Goal: Task Accomplishment & Management: Use online tool/utility

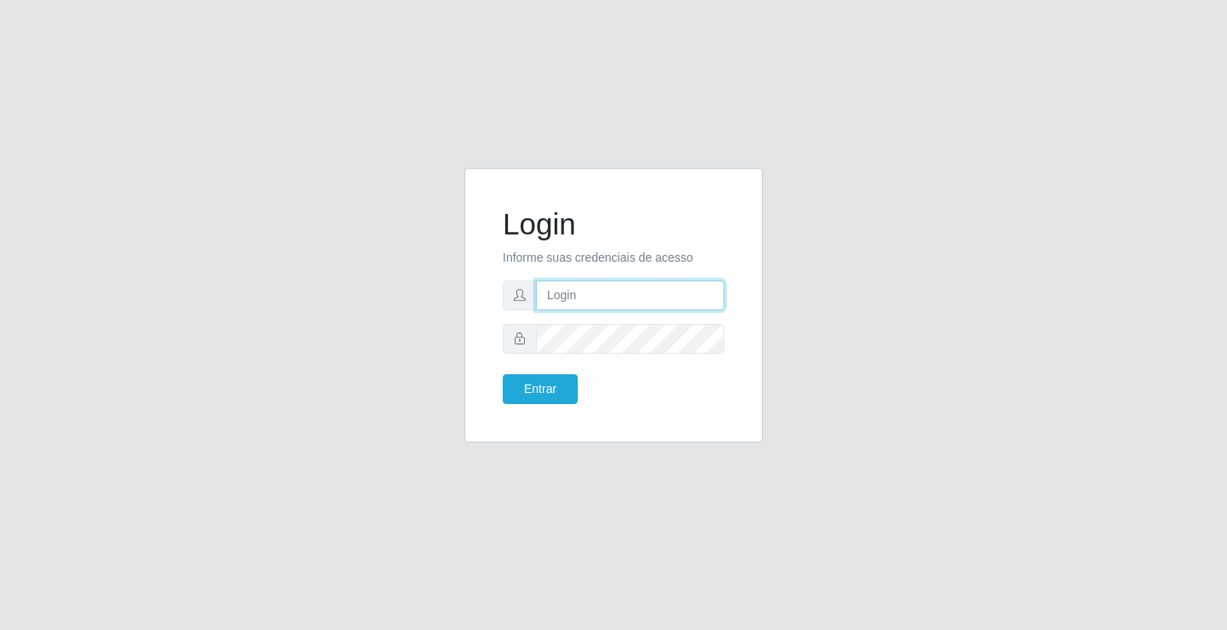
click at [621, 302] on input "text" at bounding box center [630, 295] width 188 height 30
type input "[PERSON_NAME]"
click at [503, 374] on button "Entrar" at bounding box center [540, 389] width 75 height 30
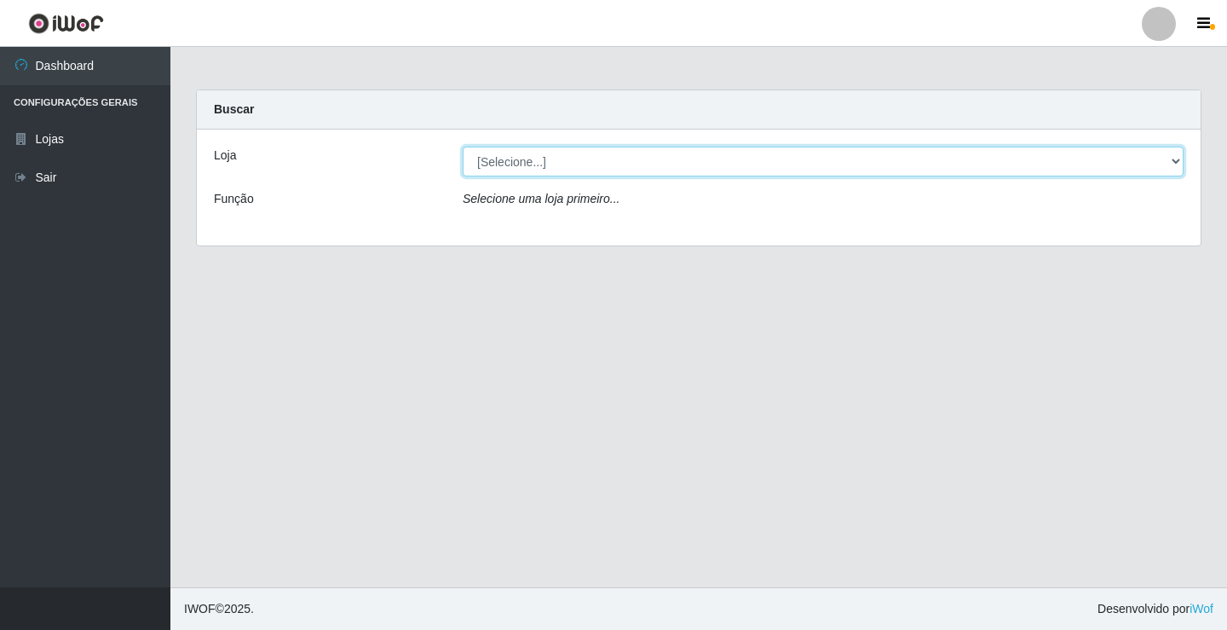
click at [779, 162] on select "[Selecione...] Ideal - Conceição" at bounding box center [823, 162] width 721 height 30
select select "231"
click at [463, 147] on select "[Selecione...] Ideal - Conceição" at bounding box center [823, 162] width 721 height 30
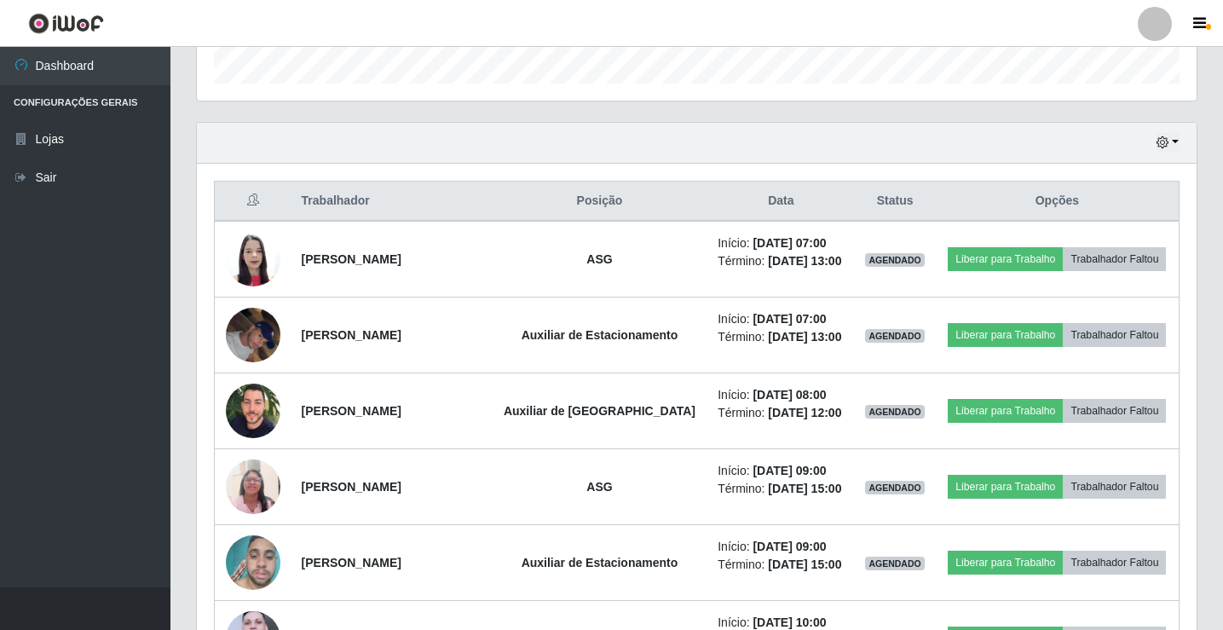
scroll to position [597, 0]
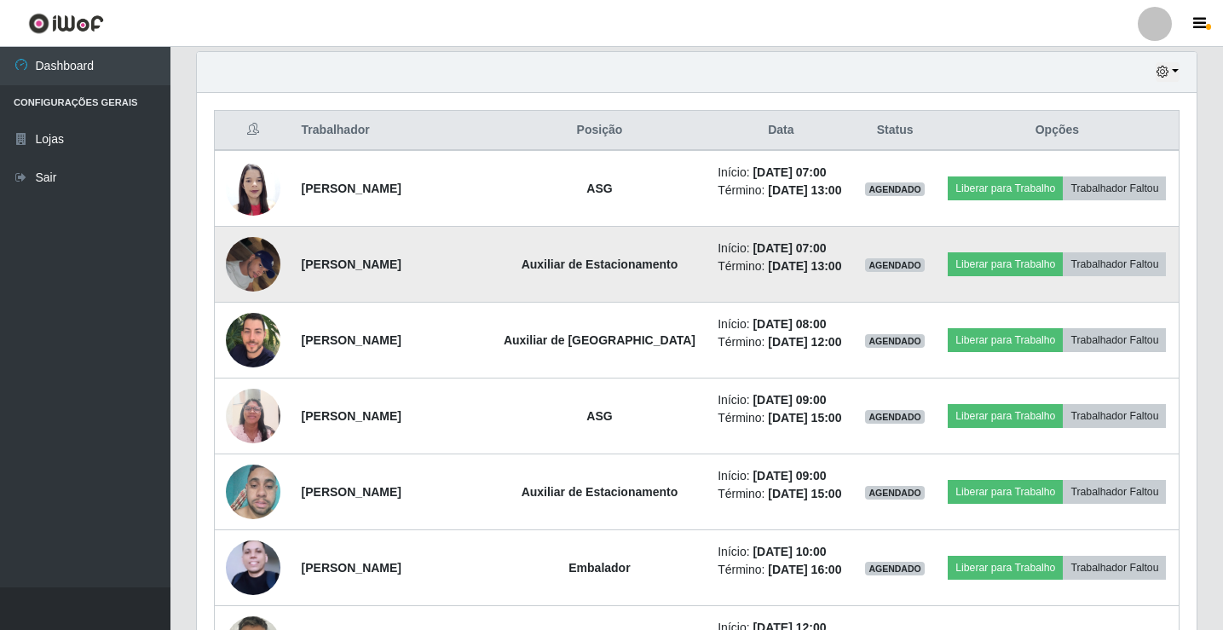
click at [247, 289] on img at bounding box center [253, 264] width 55 height 72
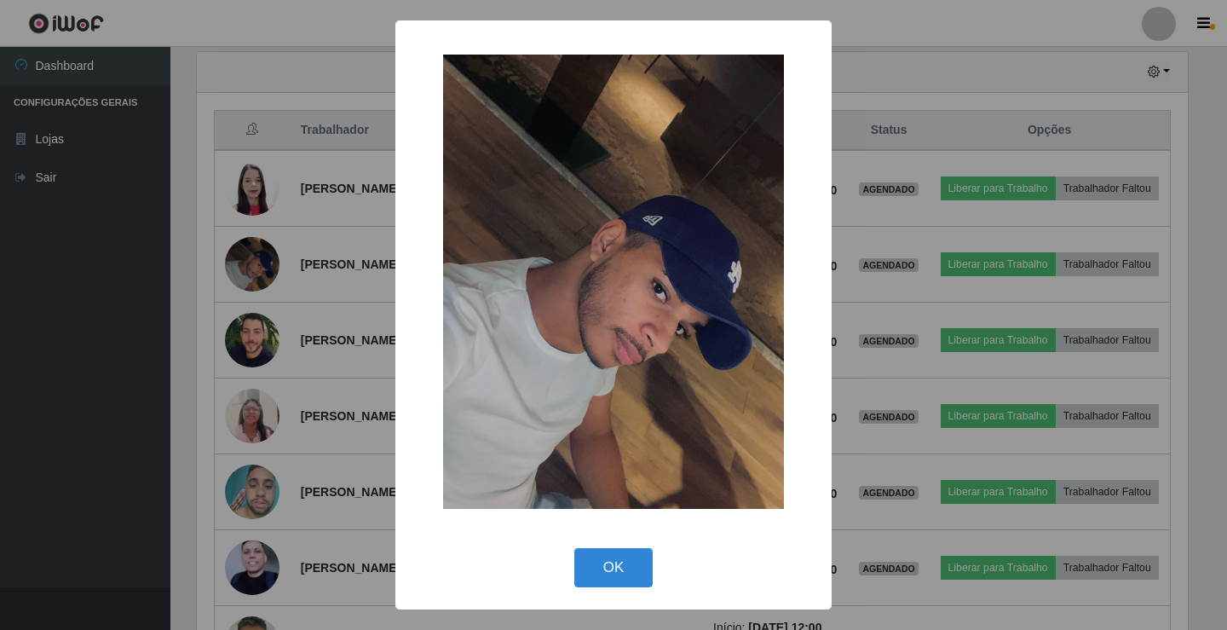
click at [251, 291] on div "× OK Cancel" at bounding box center [613, 315] width 1227 height 630
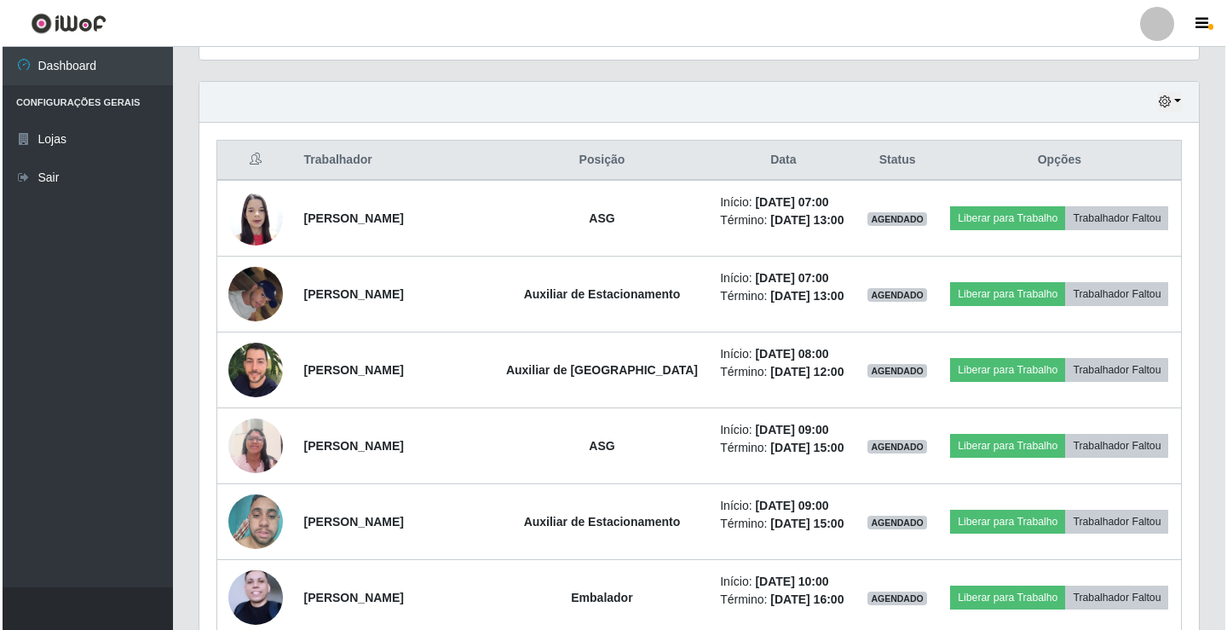
scroll to position [597, 0]
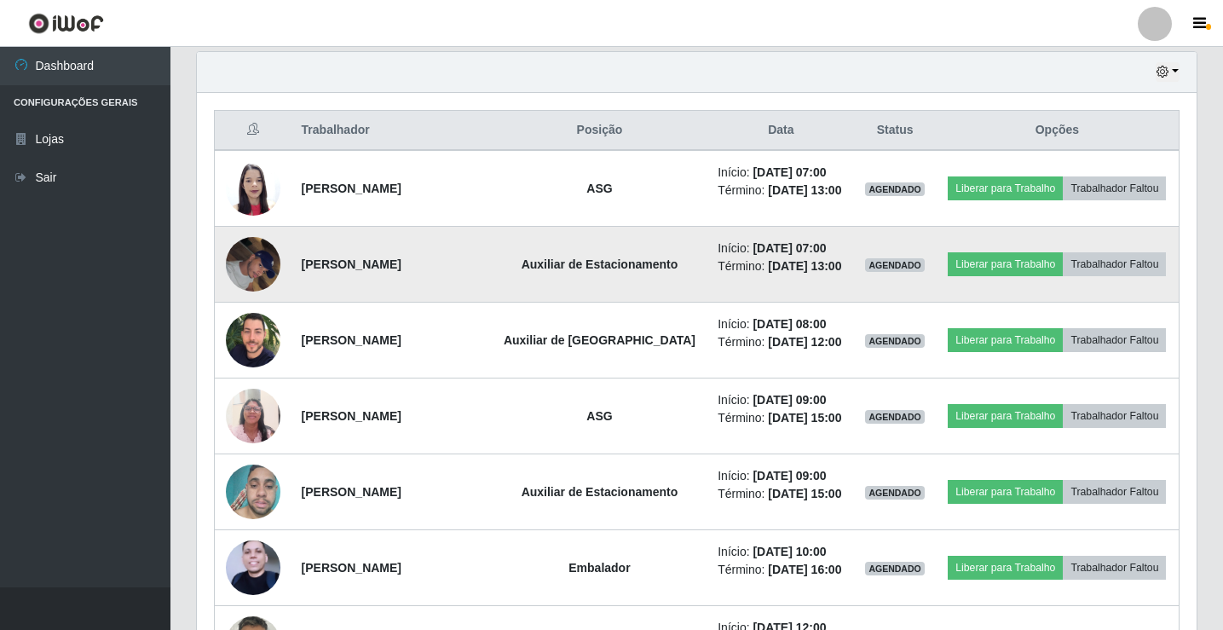
click at [250, 290] on img at bounding box center [253, 264] width 55 height 72
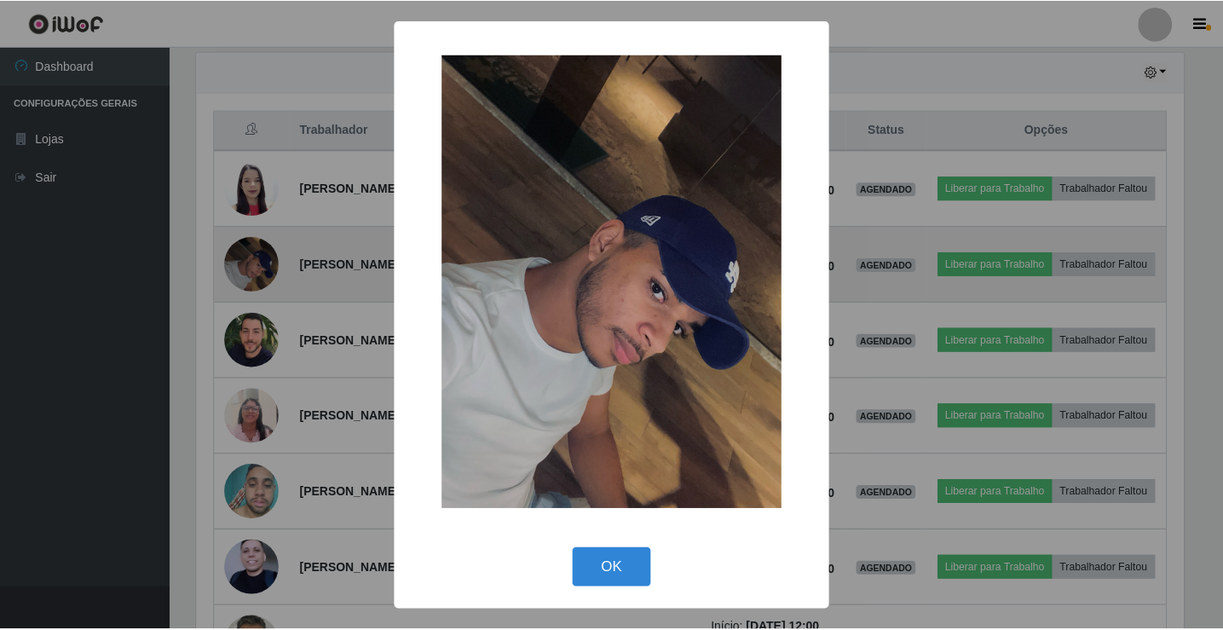
scroll to position [354, 991]
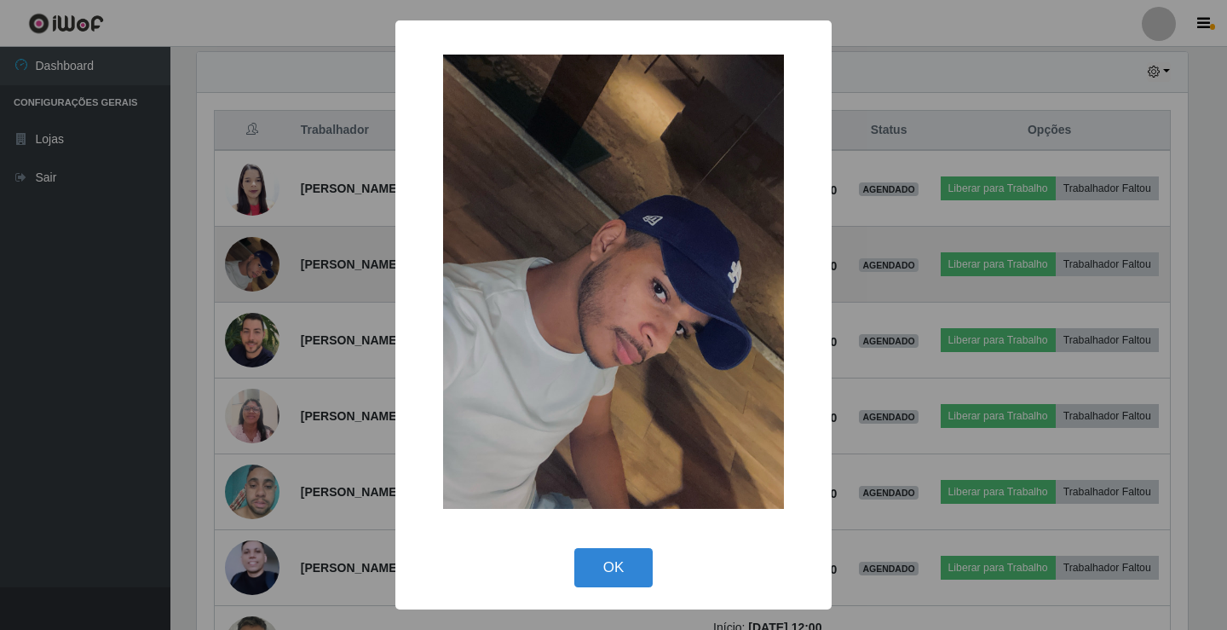
click at [250, 290] on div "× OK Cancel" at bounding box center [613, 315] width 1227 height 630
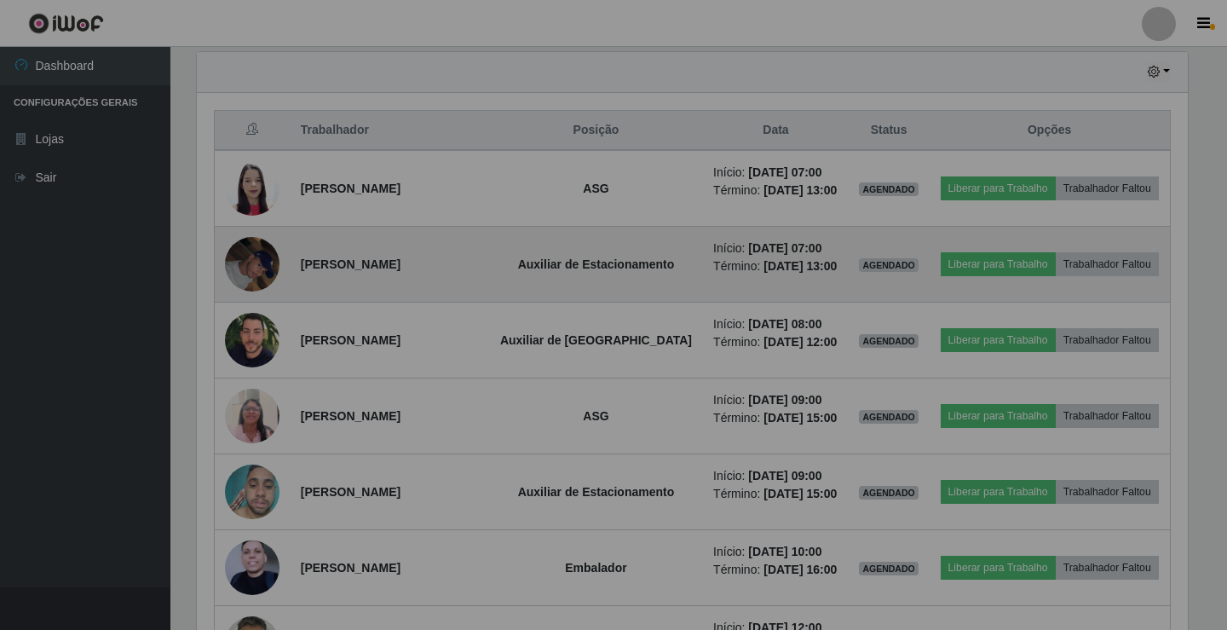
scroll to position [354, 1000]
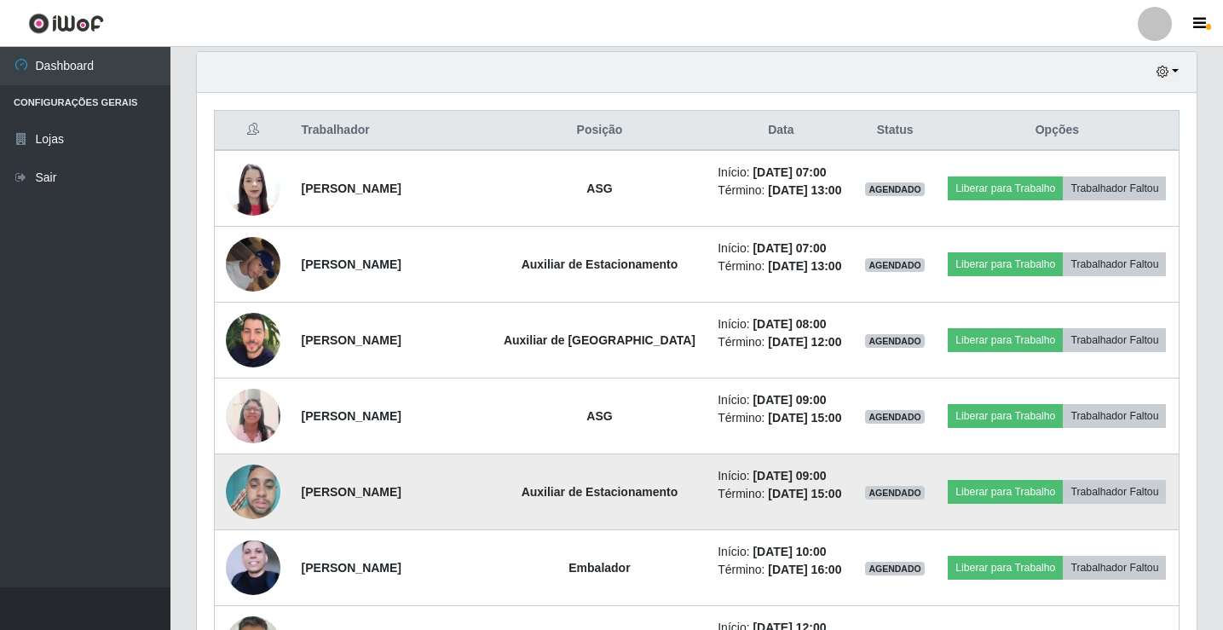
click at [264, 528] on img at bounding box center [253, 492] width 55 height 72
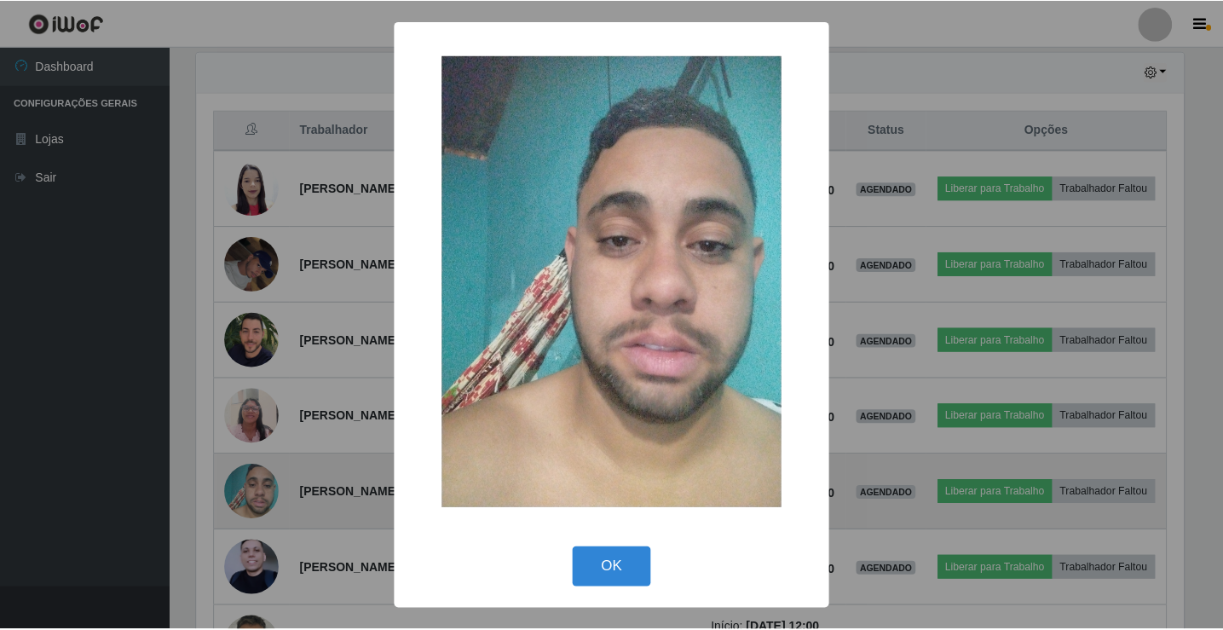
scroll to position [354, 991]
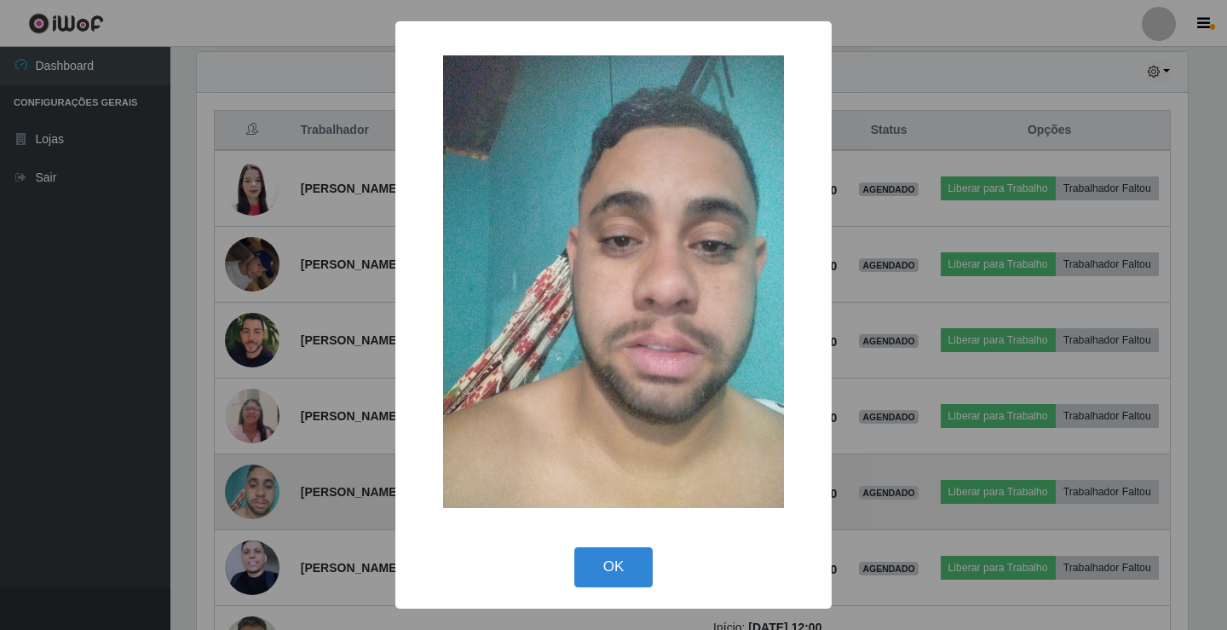
click at [264, 539] on div "× OK Cancel" at bounding box center [613, 315] width 1227 height 630
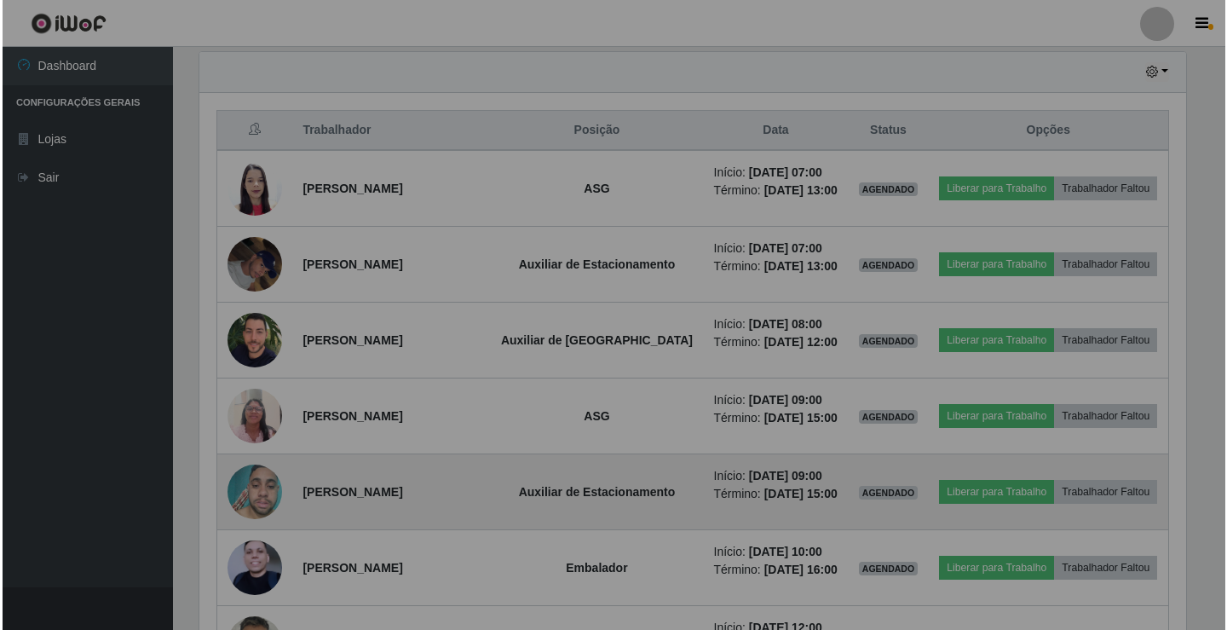
scroll to position [354, 1000]
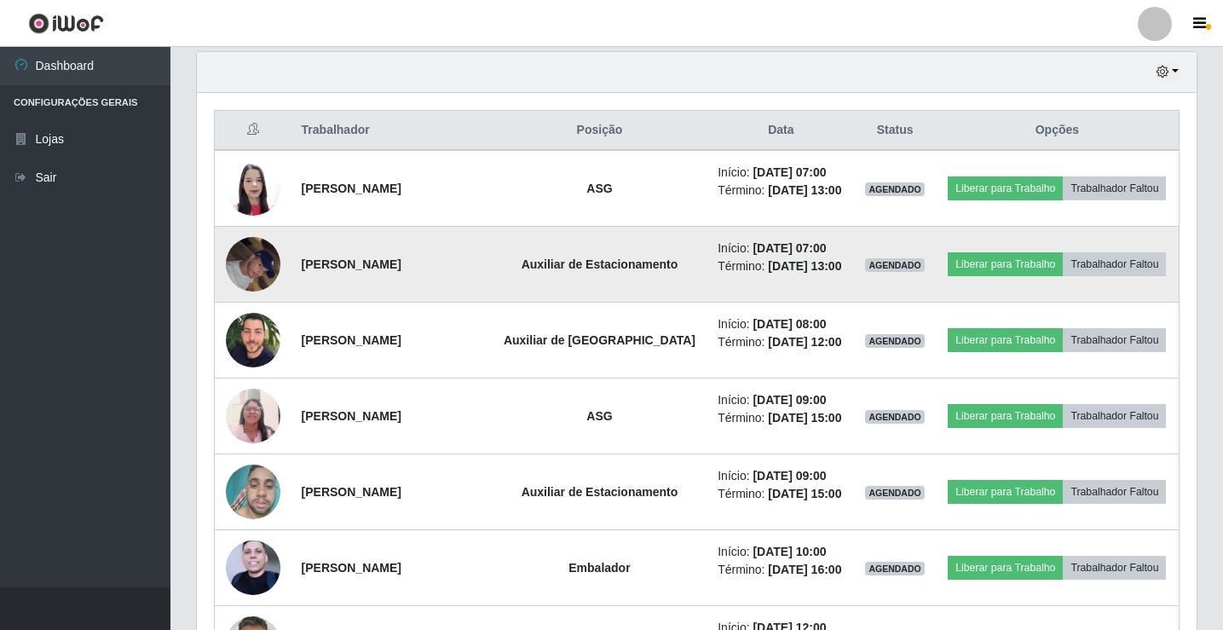
click at [256, 283] on img at bounding box center [253, 264] width 55 height 72
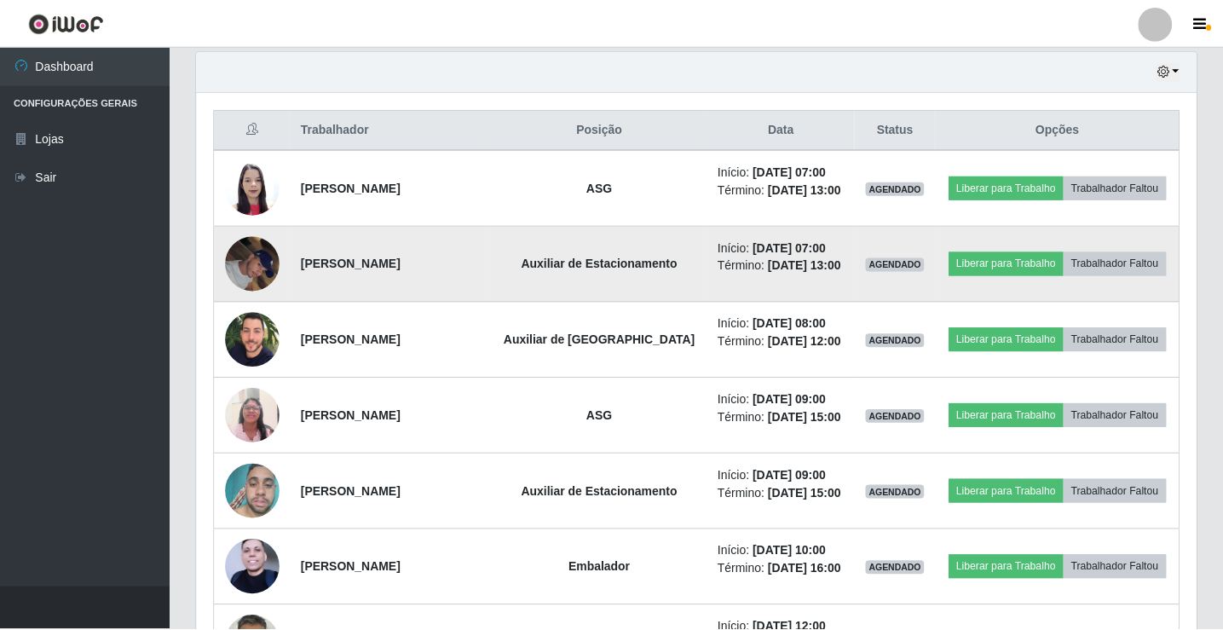
scroll to position [354, 991]
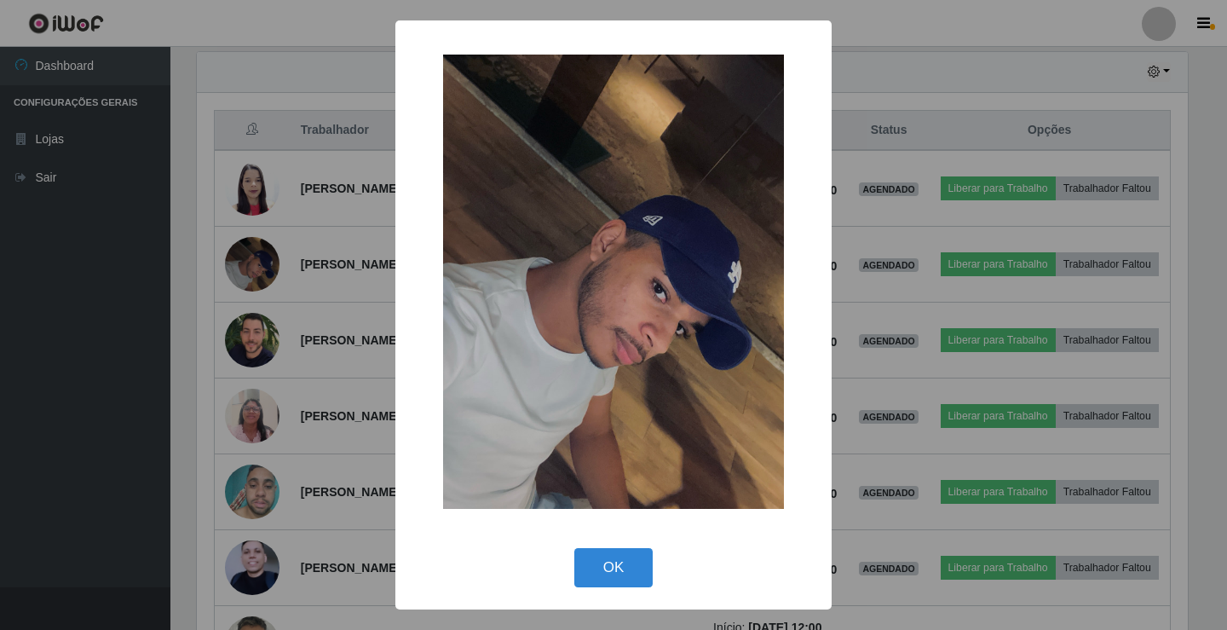
click at [257, 291] on div "× OK Cancel" at bounding box center [613, 315] width 1227 height 630
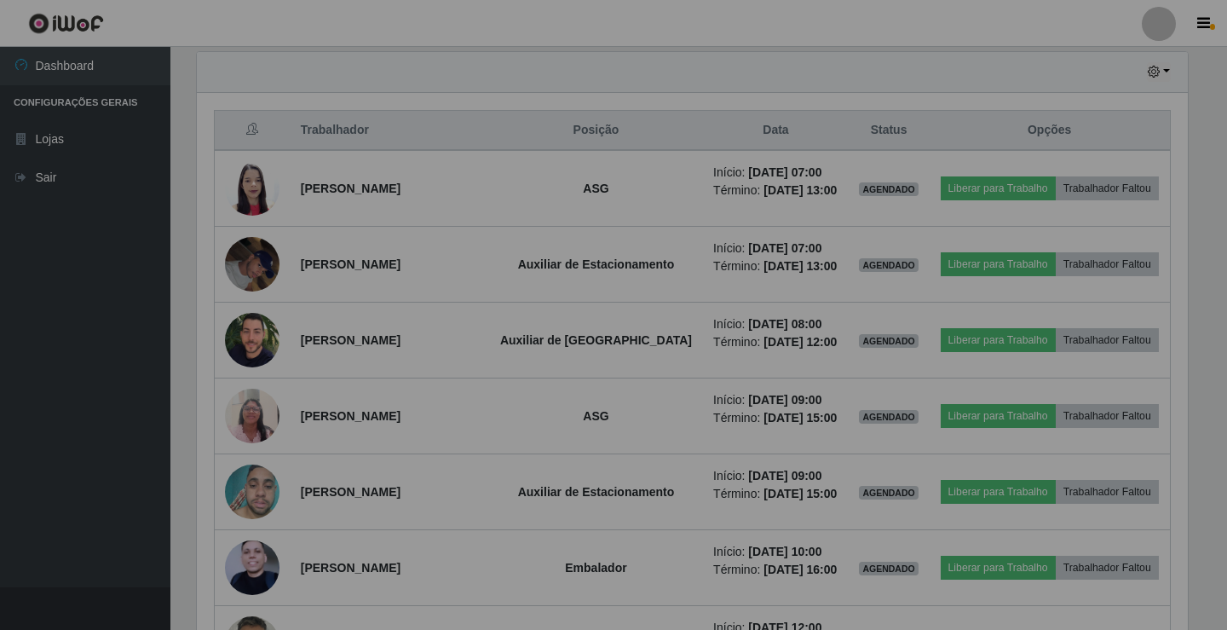
scroll to position [354, 1000]
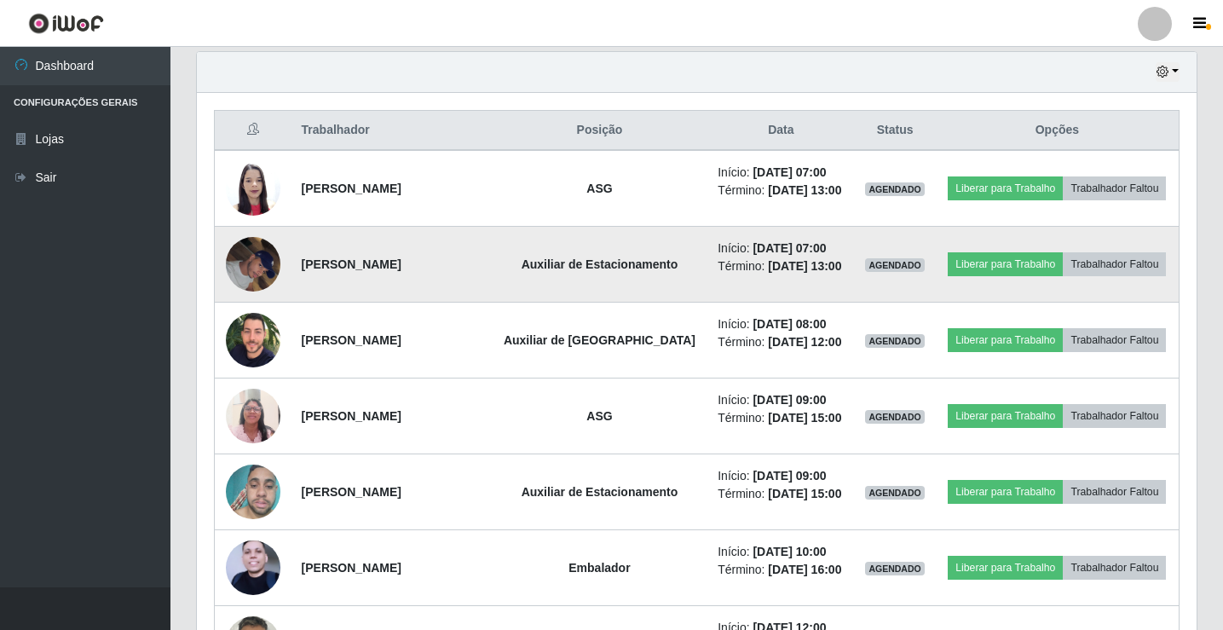
click at [250, 291] on img at bounding box center [253, 264] width 55 height 72
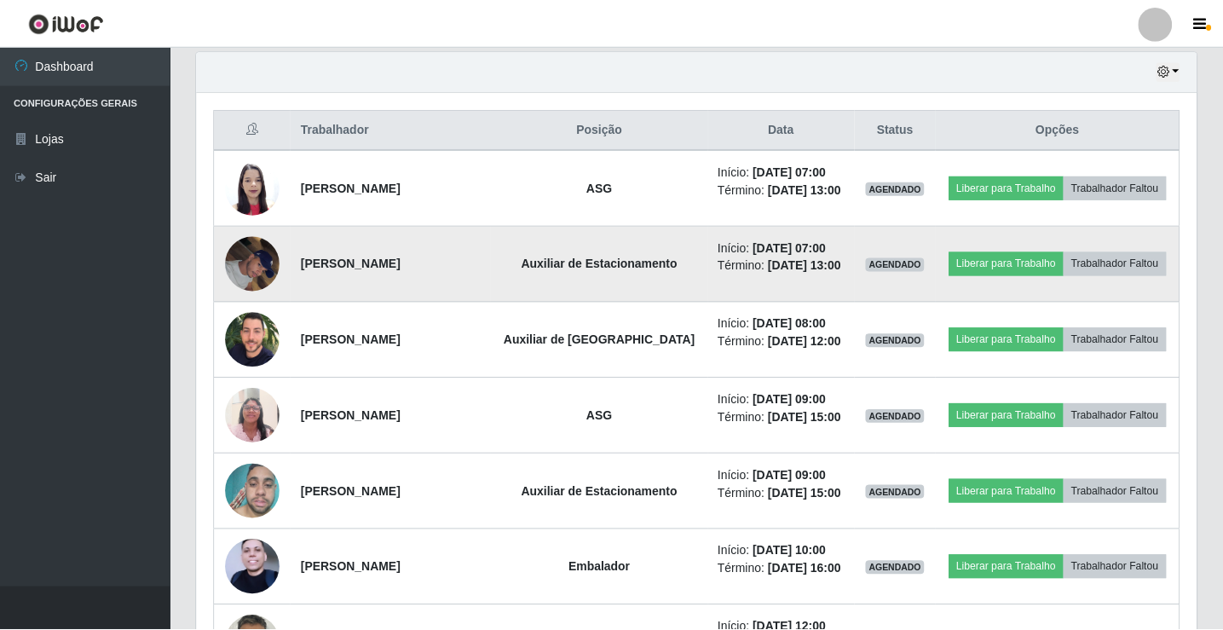
scroll to position [354, 991]
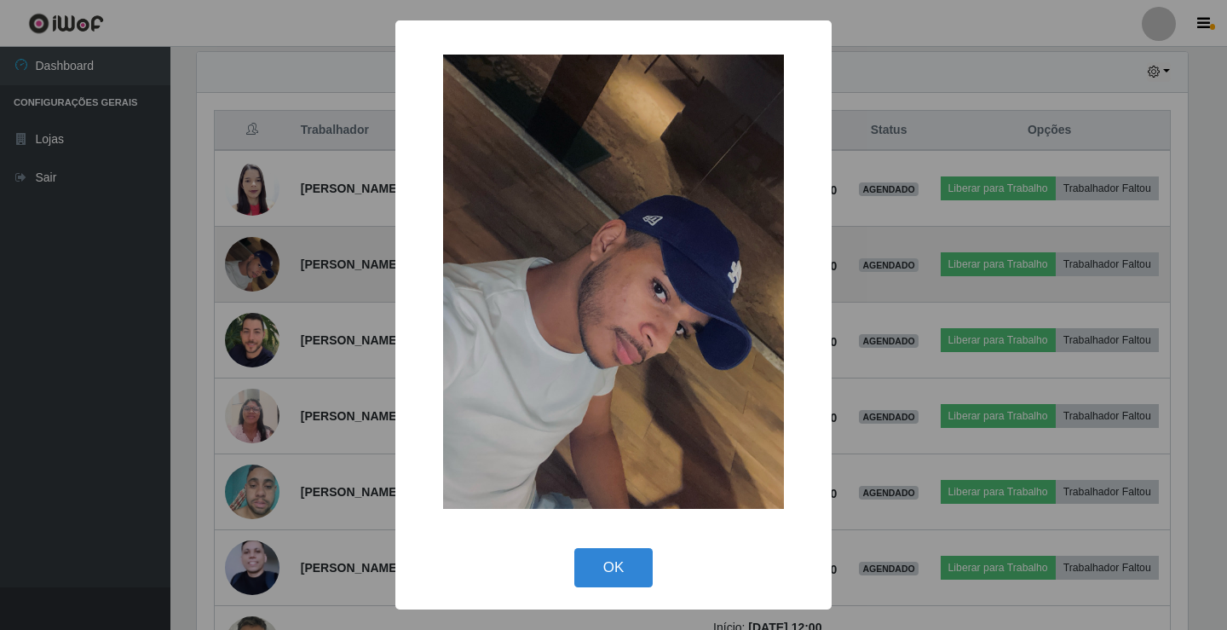
click at [250, 291] on div "× OK Cancel" at bounding box center [613, 315] width 1227 height 630
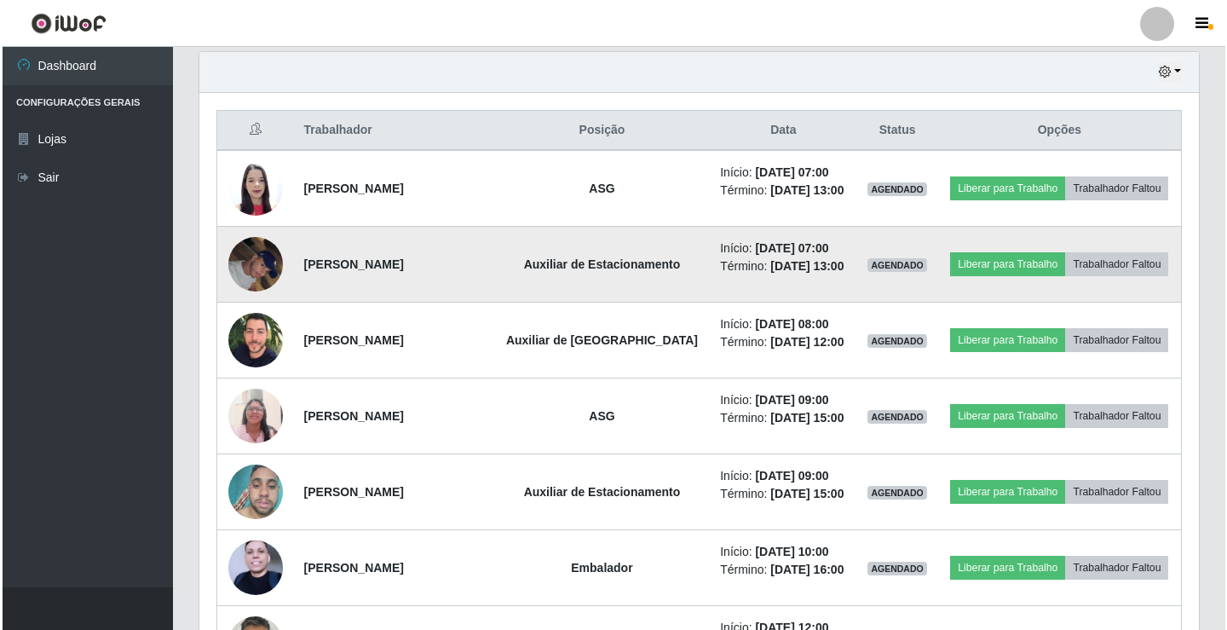
scroll to position [354, 1000]
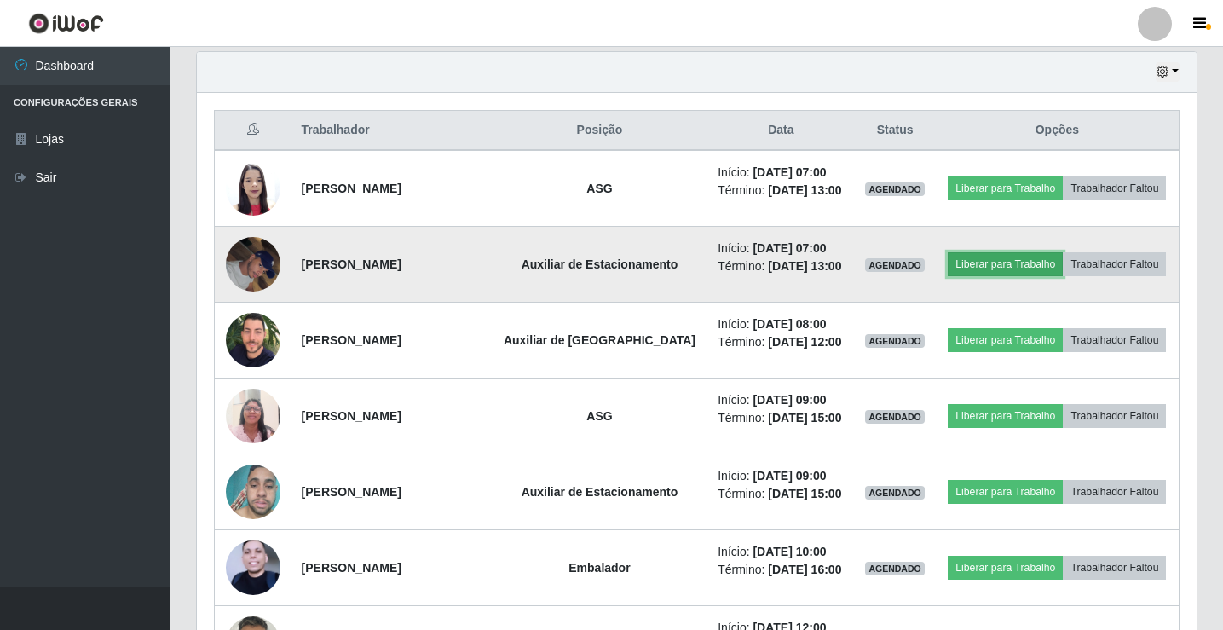
click at [1063, 265] on button "Liberar para Trabalho" at bounding box center [1005, 264] width 115 height 24
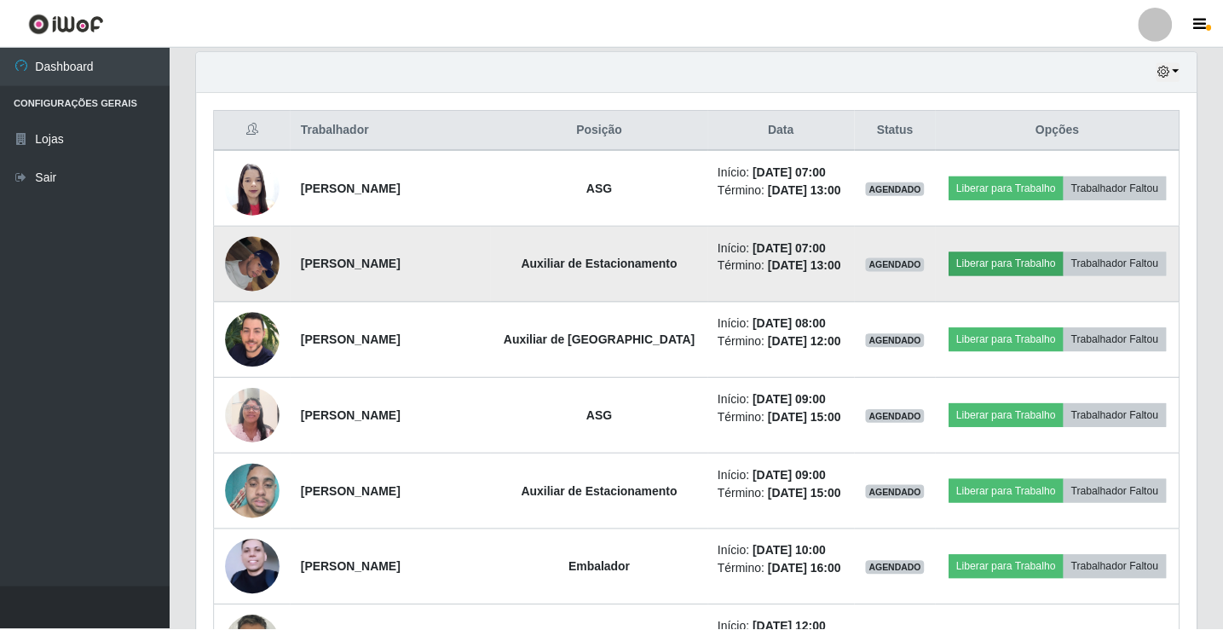
scroll to position [354, 991]
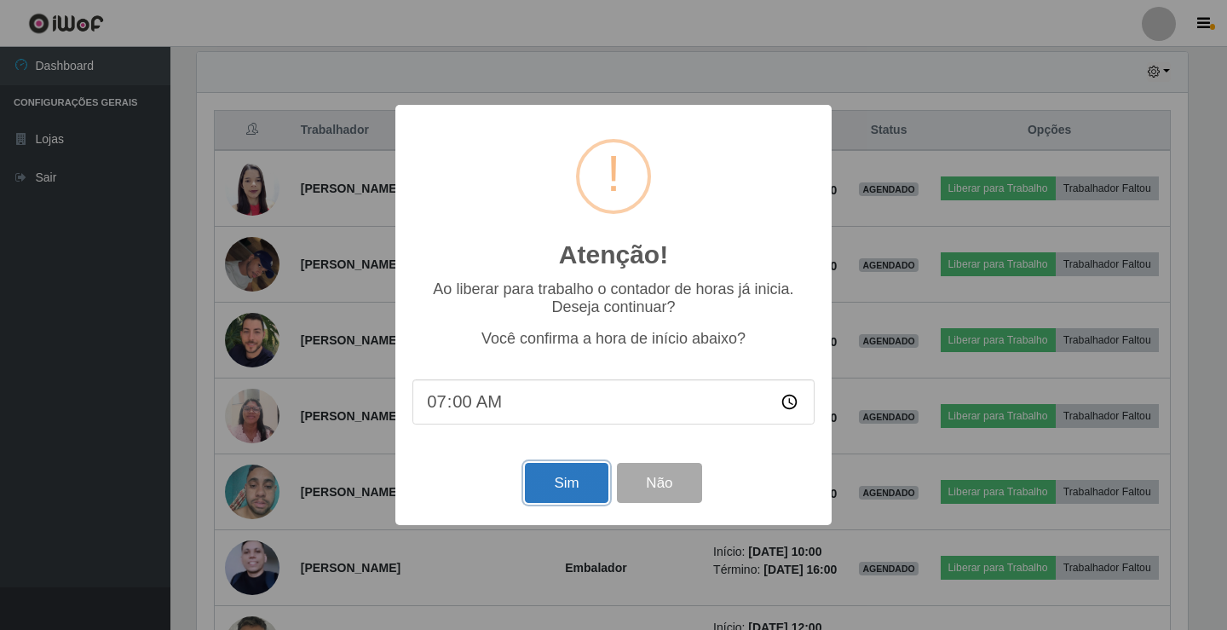
click at [554, 481] on button "Sim" at bounding box center [566, 483] width 83 height 40
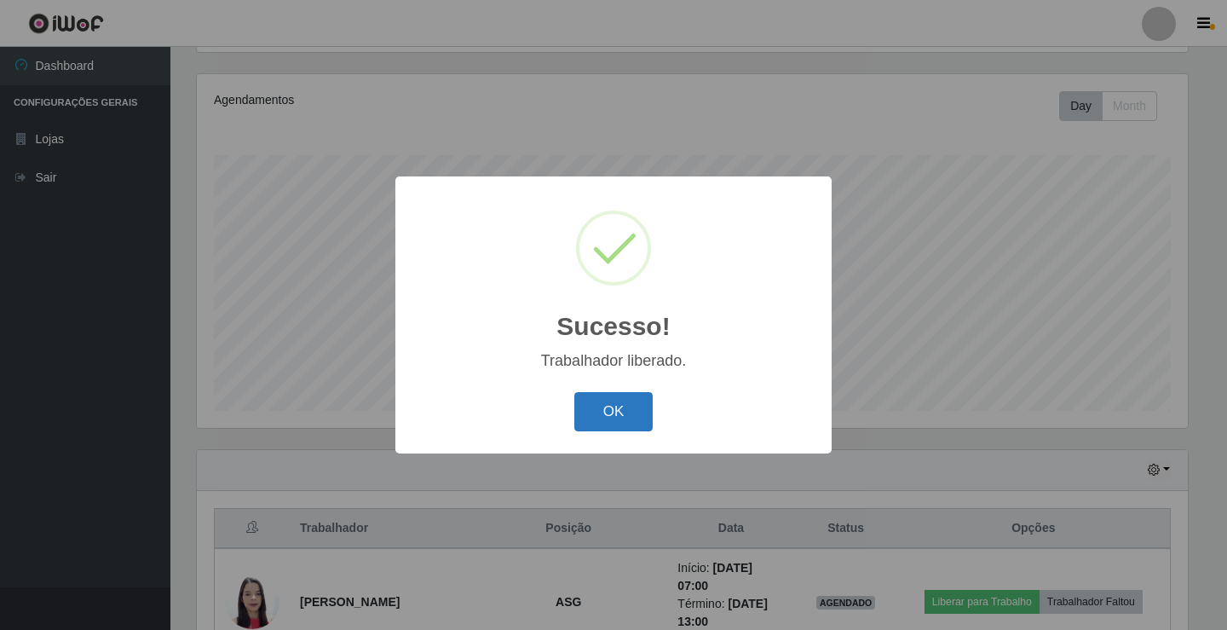
click at [597, 419] on button "OK" at bounding box center [613, 412] width 79 height 40
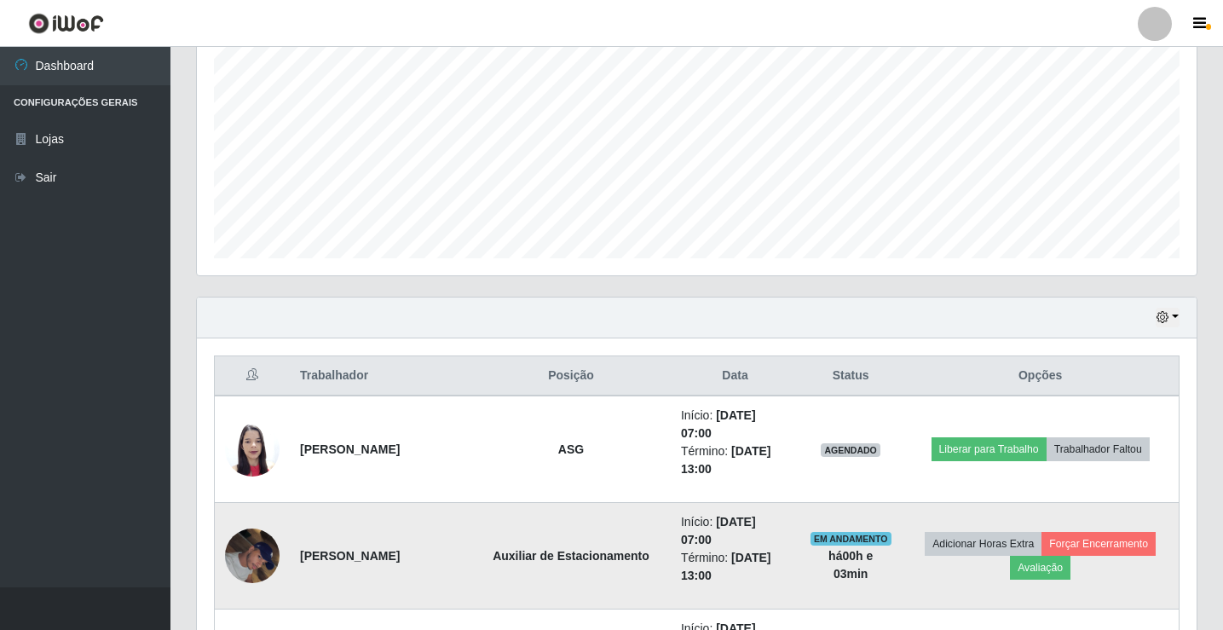
scroll to position [454, 0]
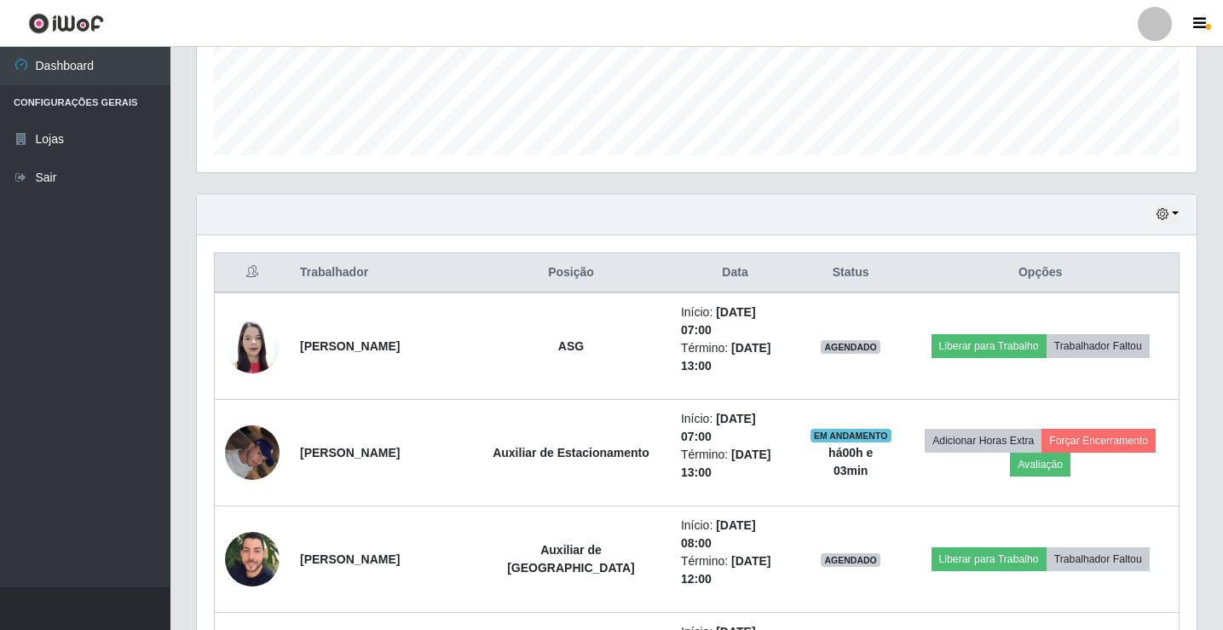
click at [1160, 20] on div at bounding box center [1155, 24] width 34 height 34
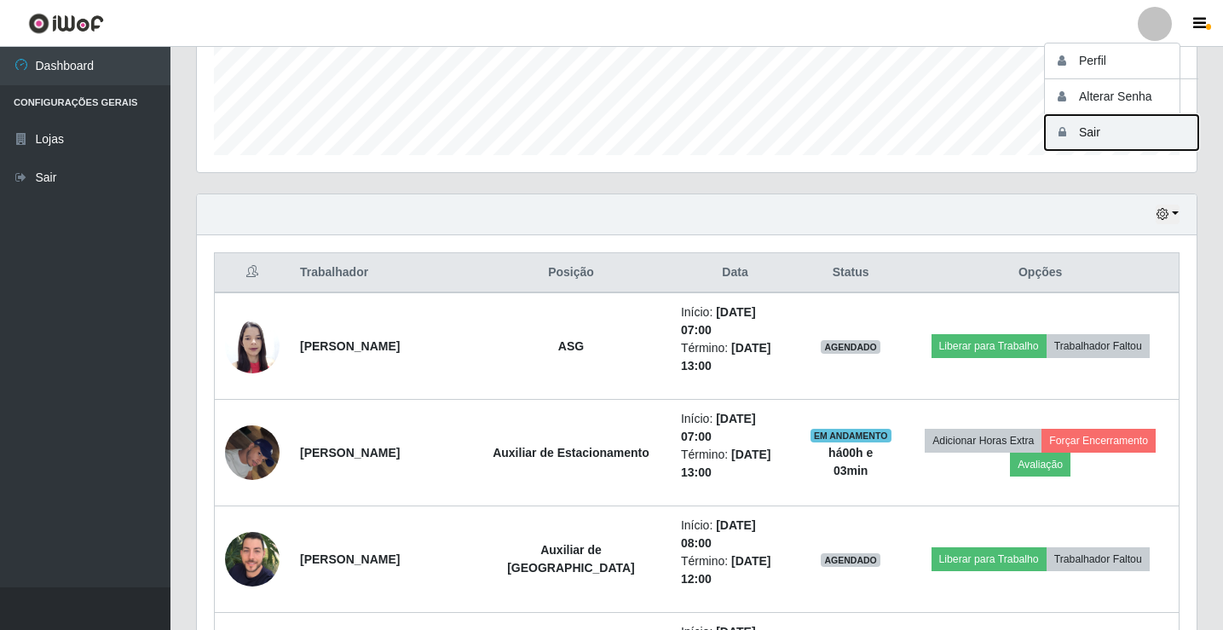
click at [1117, 141] on button "Sair" at bounding box center [1121, 132] width 153 height 35
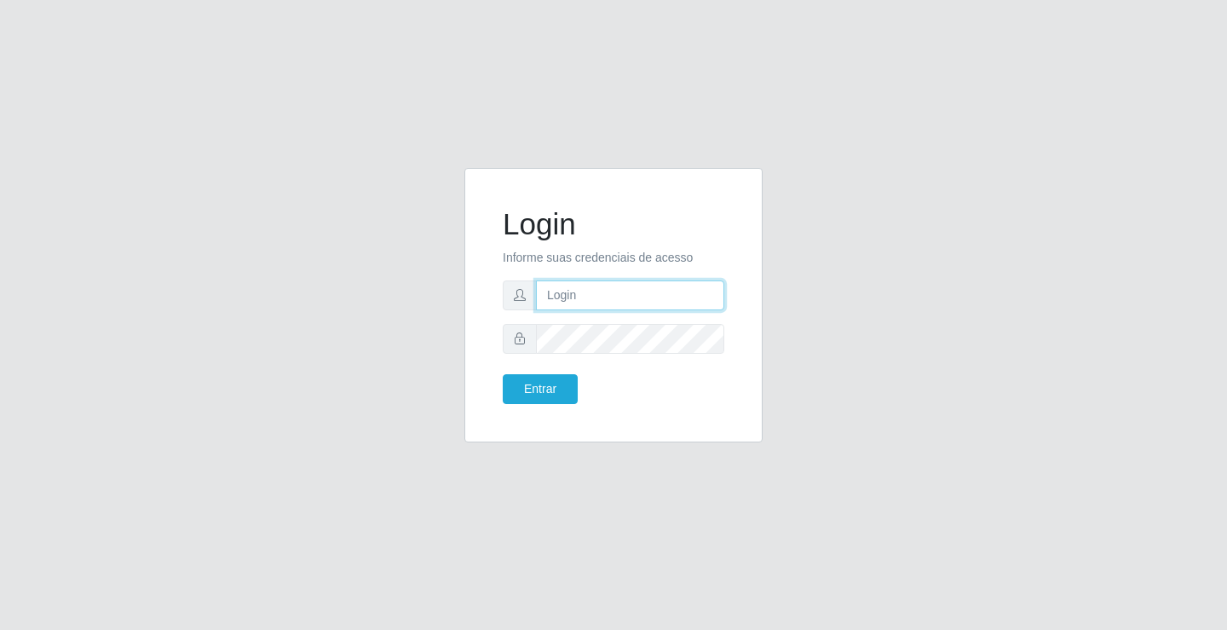
click at [587, 300] on input "text" at bounding box center [630, 295] width 188 height 30
click at [503, 374] on button "Entrar" at bounding box center [540, 389] width 75 height 30
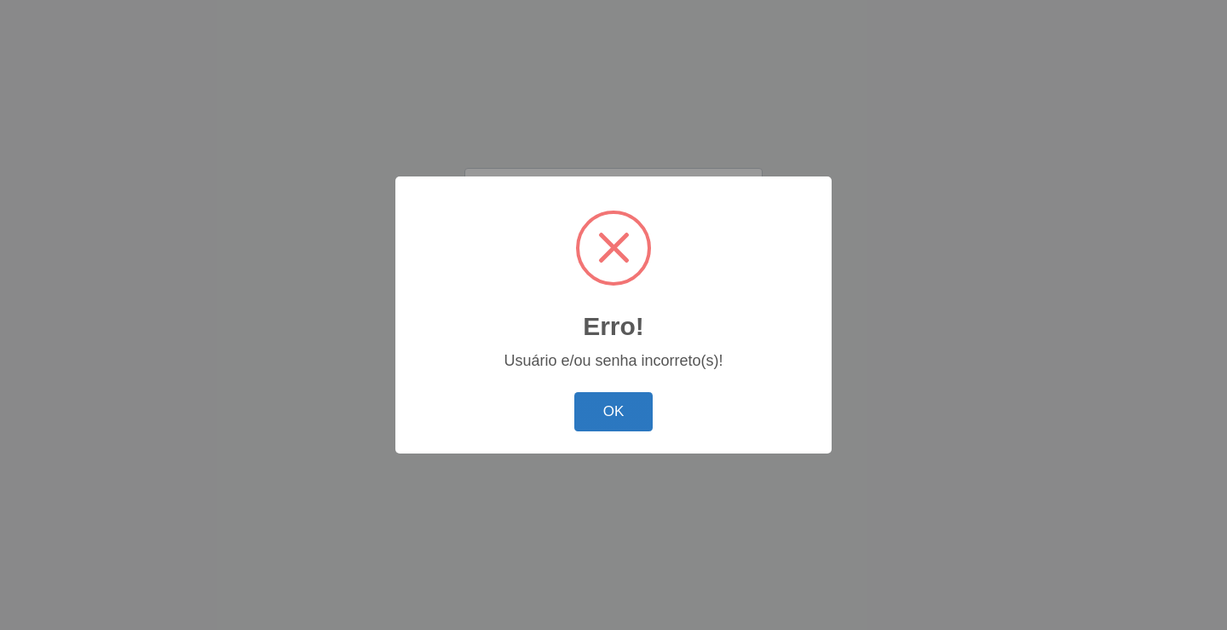
click at [626, 412] on button "OK" at bounding box center [613, 412] width 79 height 40
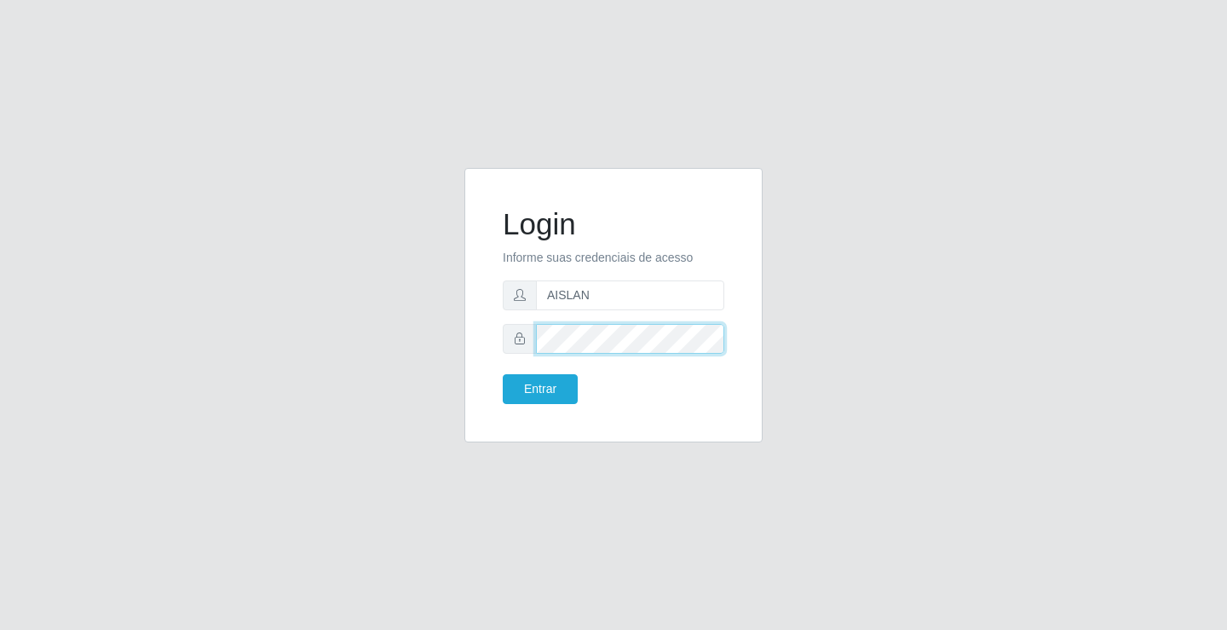
click at [503, 374] on button "Entrar" at bounding box center [540, 389] width 75 height 30
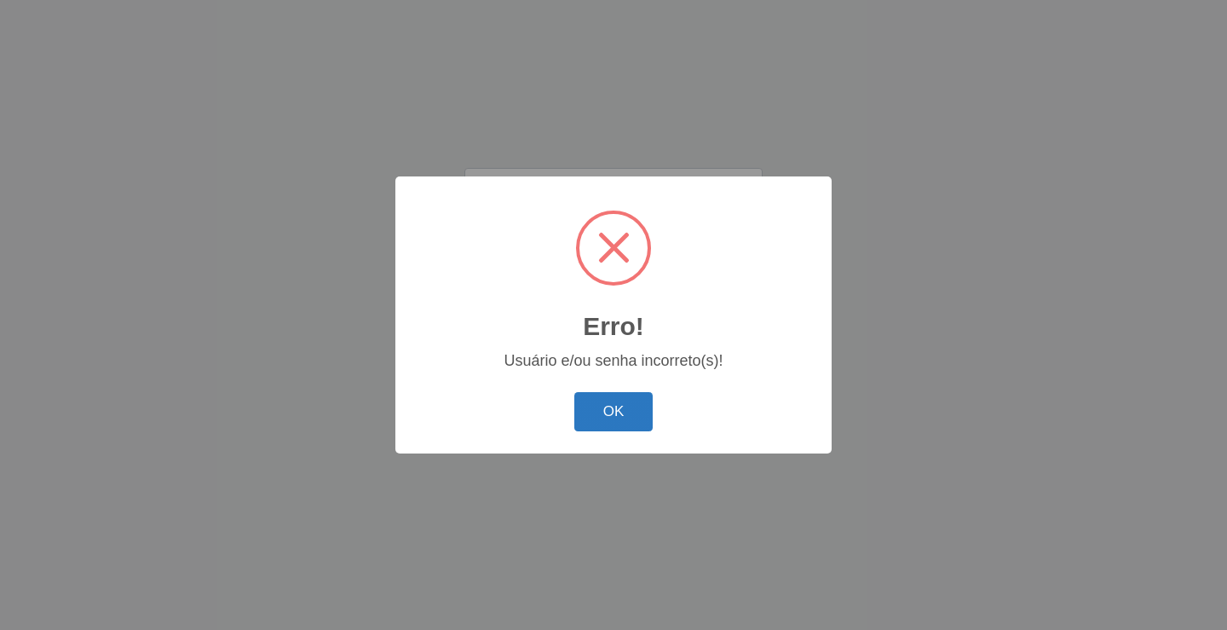
click at [609, 417] on button "OK" at bounding box center [613, 412] width 79 height 40
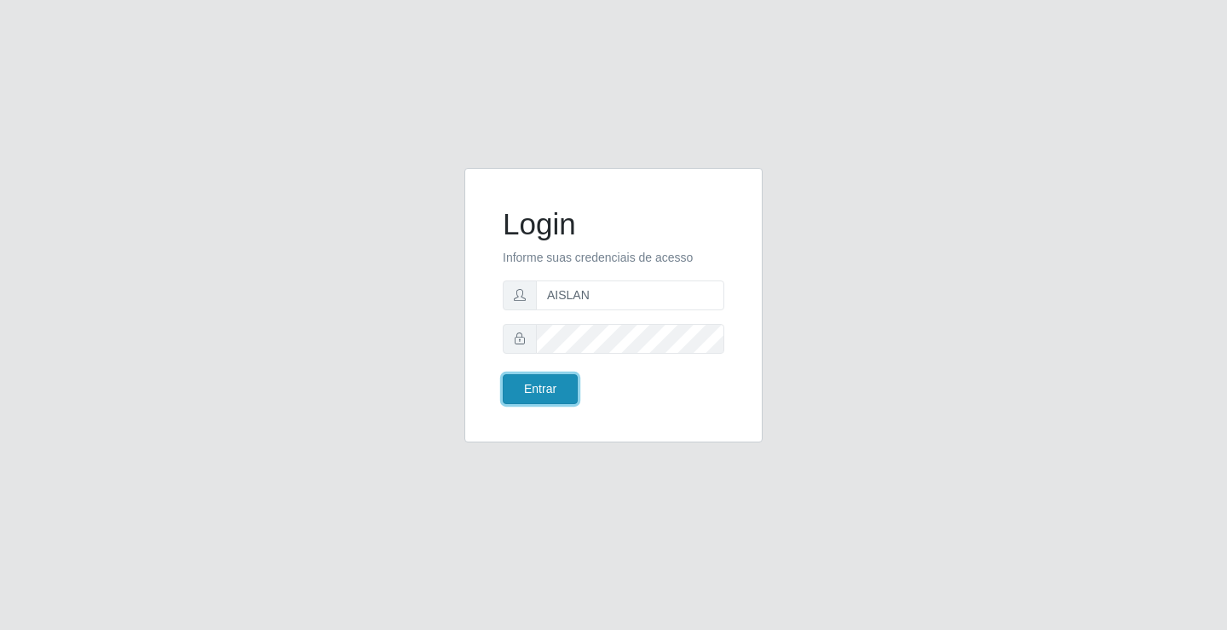
click at [556, 393] on button "Entrar" at bounding box center [540, 389] width 75 height 30
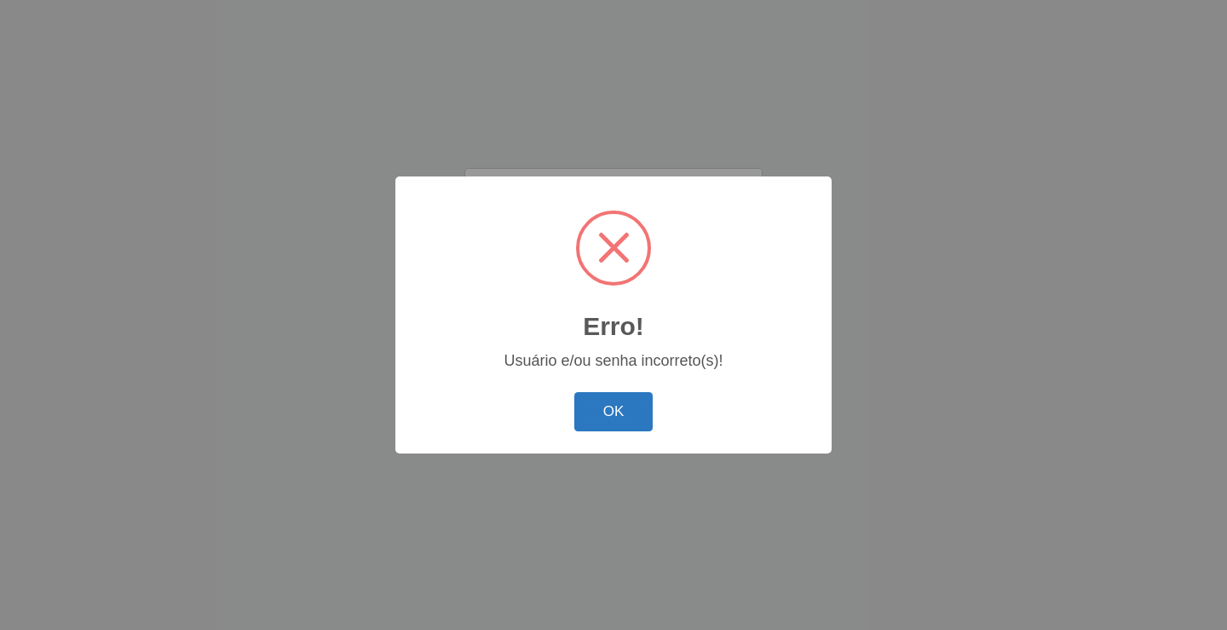
click at [597, 416] on button "OK" at bounding box center [613, 412] width 79 height 40
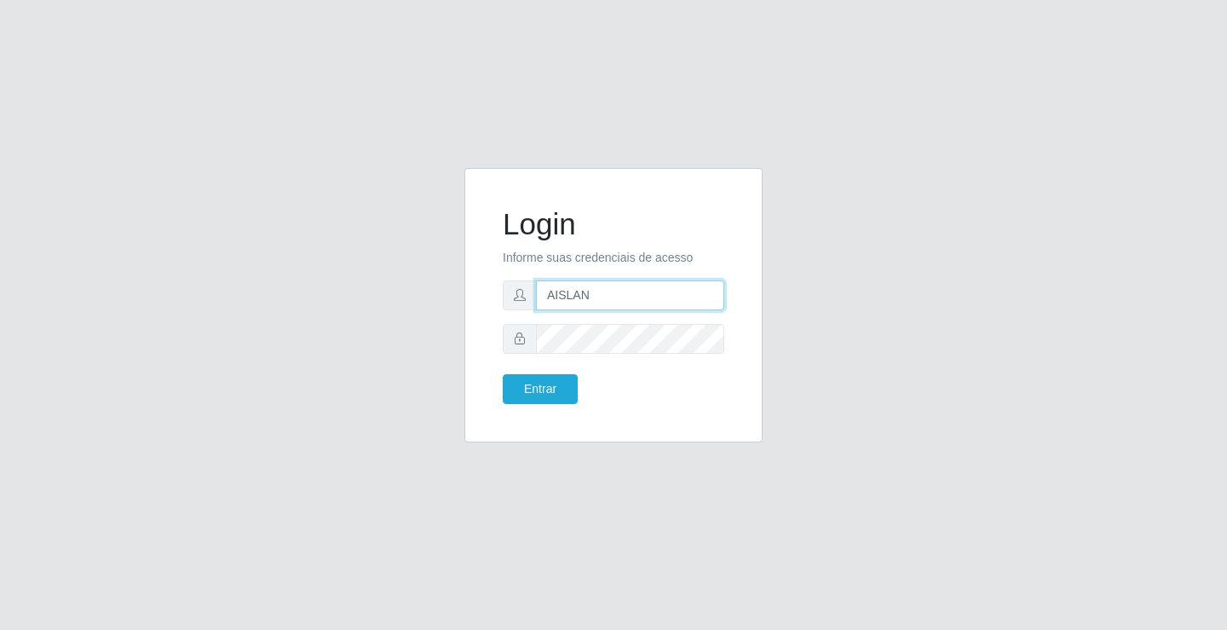
click at [647, 304] on input "AISLAN" at bounding box center [630, 295] width 188 height 30
type input "aislan@ideal"
click at [563, 390] on button "Entrar" at bounding box center [540, 389] width 75 height 30
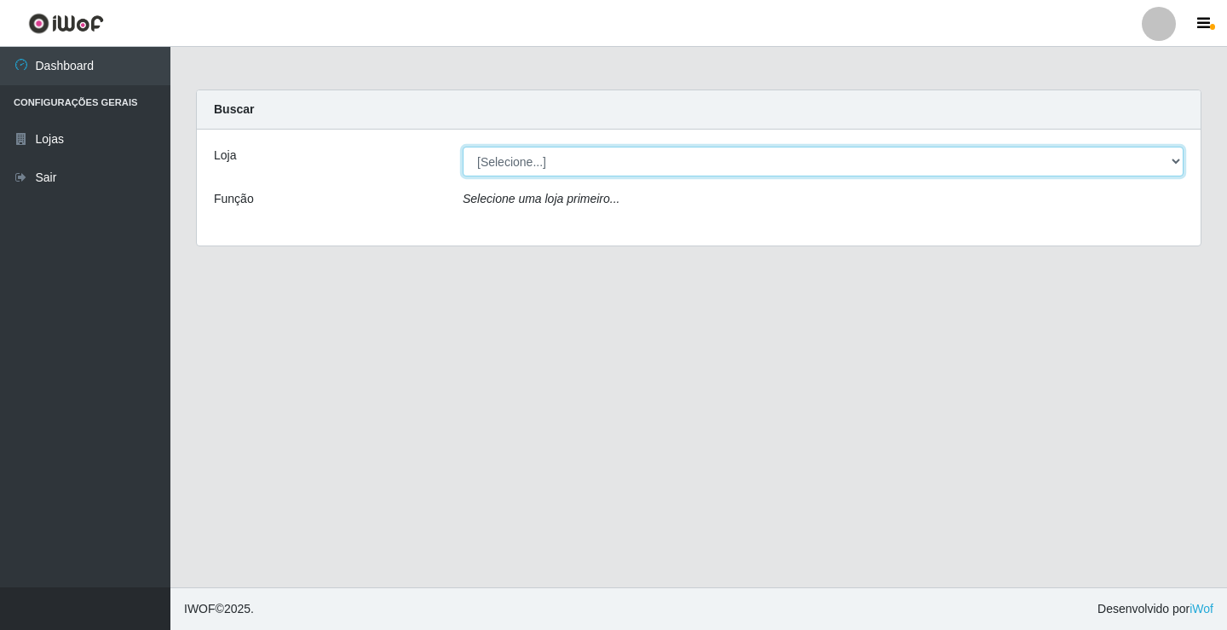
click at [632, 164] on select "[Selecione...] Ideal - Conceição" at bounding box center [823, 162] width 721 height 30
select select "231"
click at [463, 147] on select "[Selecione...] Ideal - Conceição" at bounding box center [823, 162] width 721 height 30
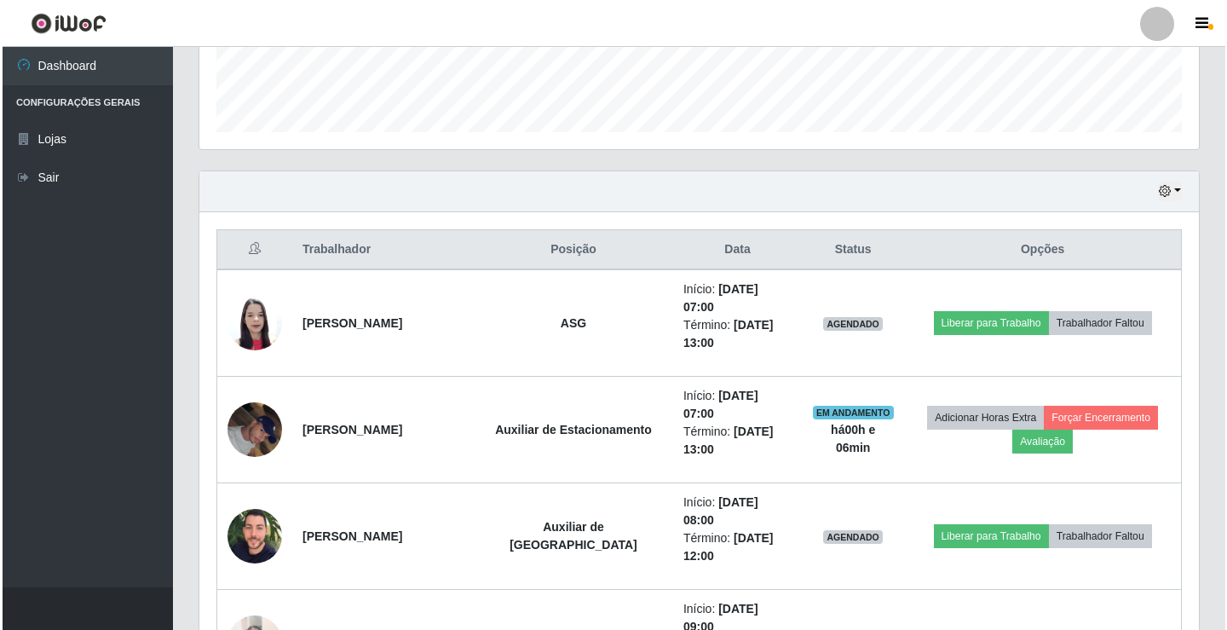
scroll to position [511, 0]
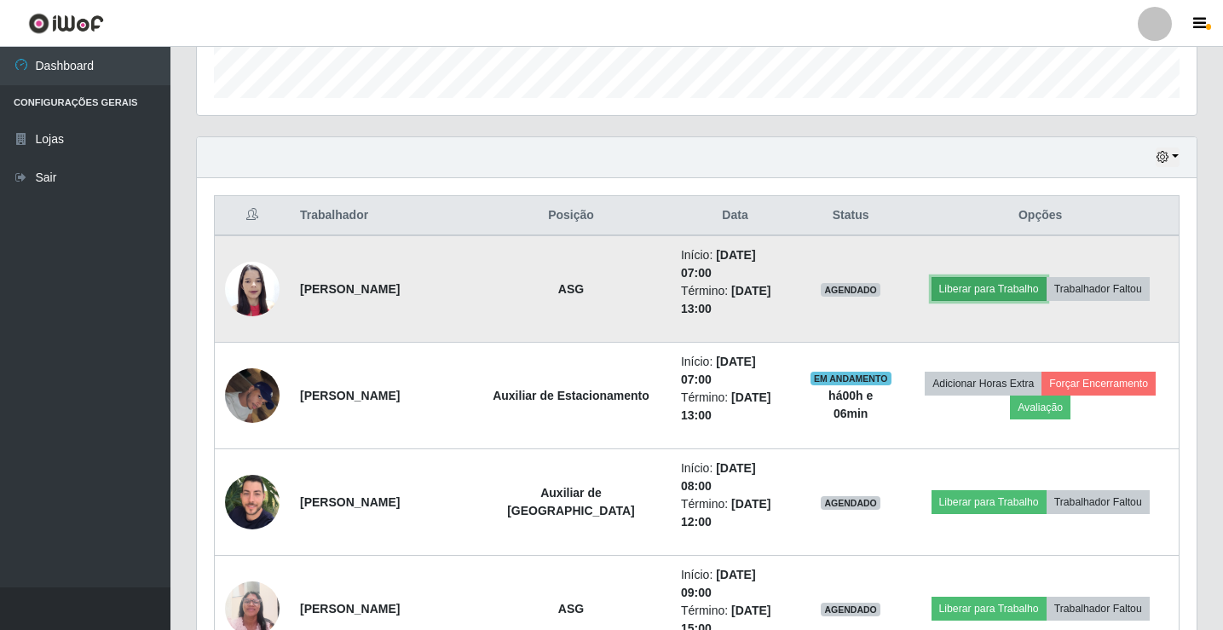
click at [989, 287] on button "Liberar para Trabalho" at bounding box center [989, 289] width 115 height 24
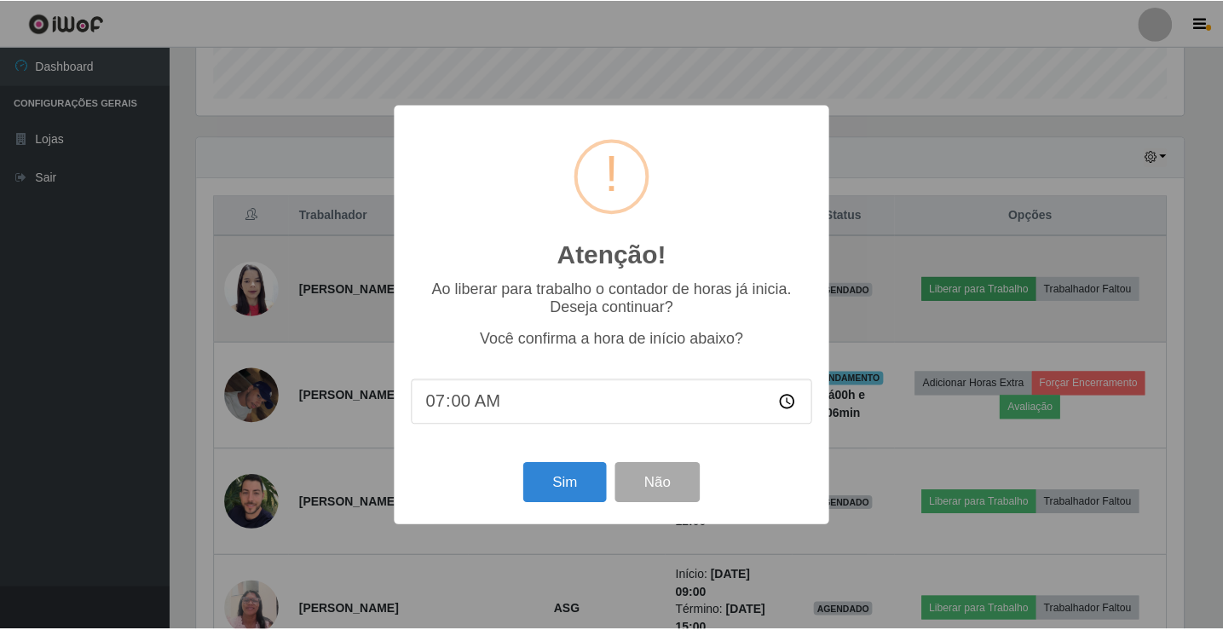
scroll to position [354, 991]
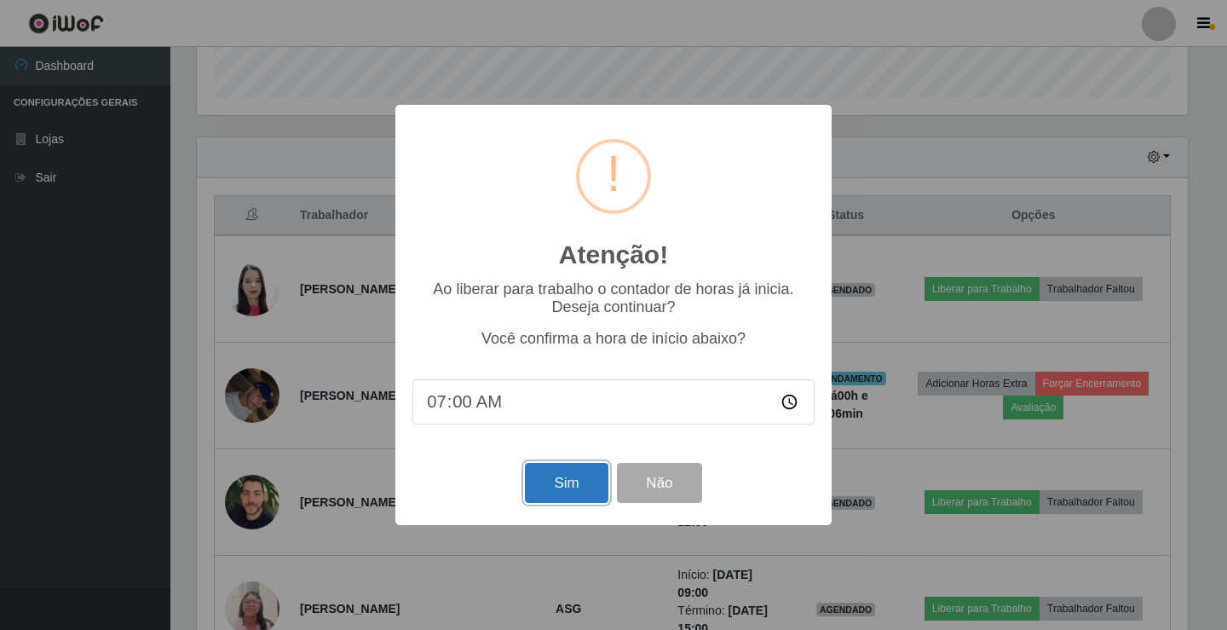
click at [575, 482] on button "Sim" at bounding box center [566, 483] width 83 height 40
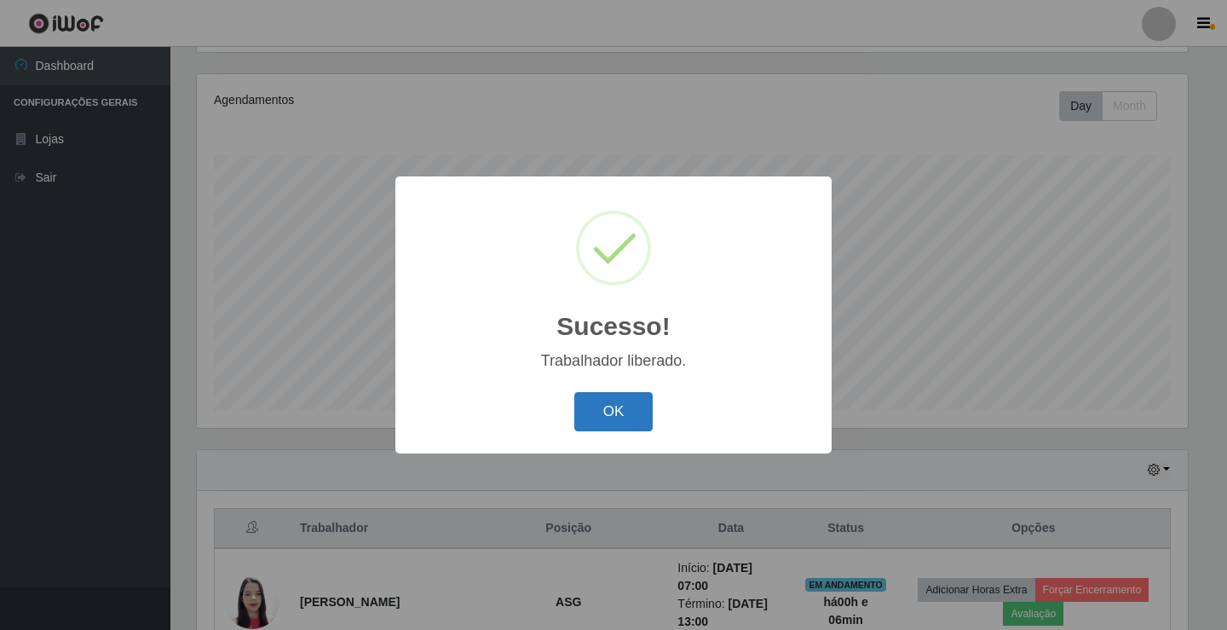
click at [627, 432] on button "OK" at bounding box center [613, 412] width 79 height 40
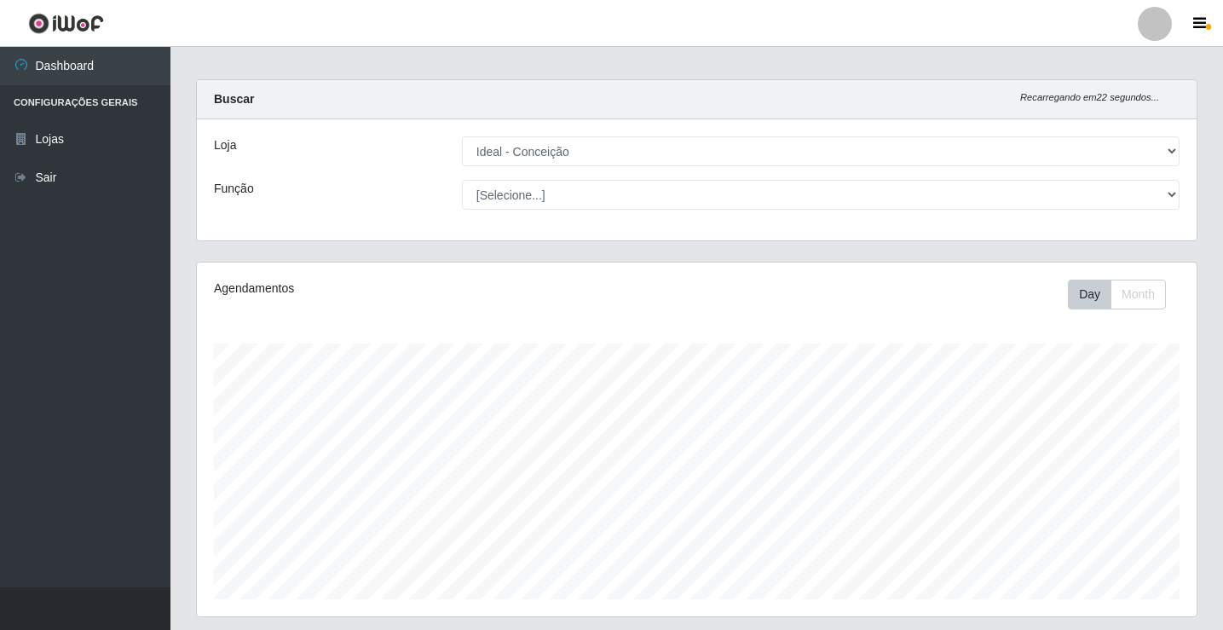
scroll to position [0, 0]
